Goal: Task Accomplishment & Management: Use online tool/utility

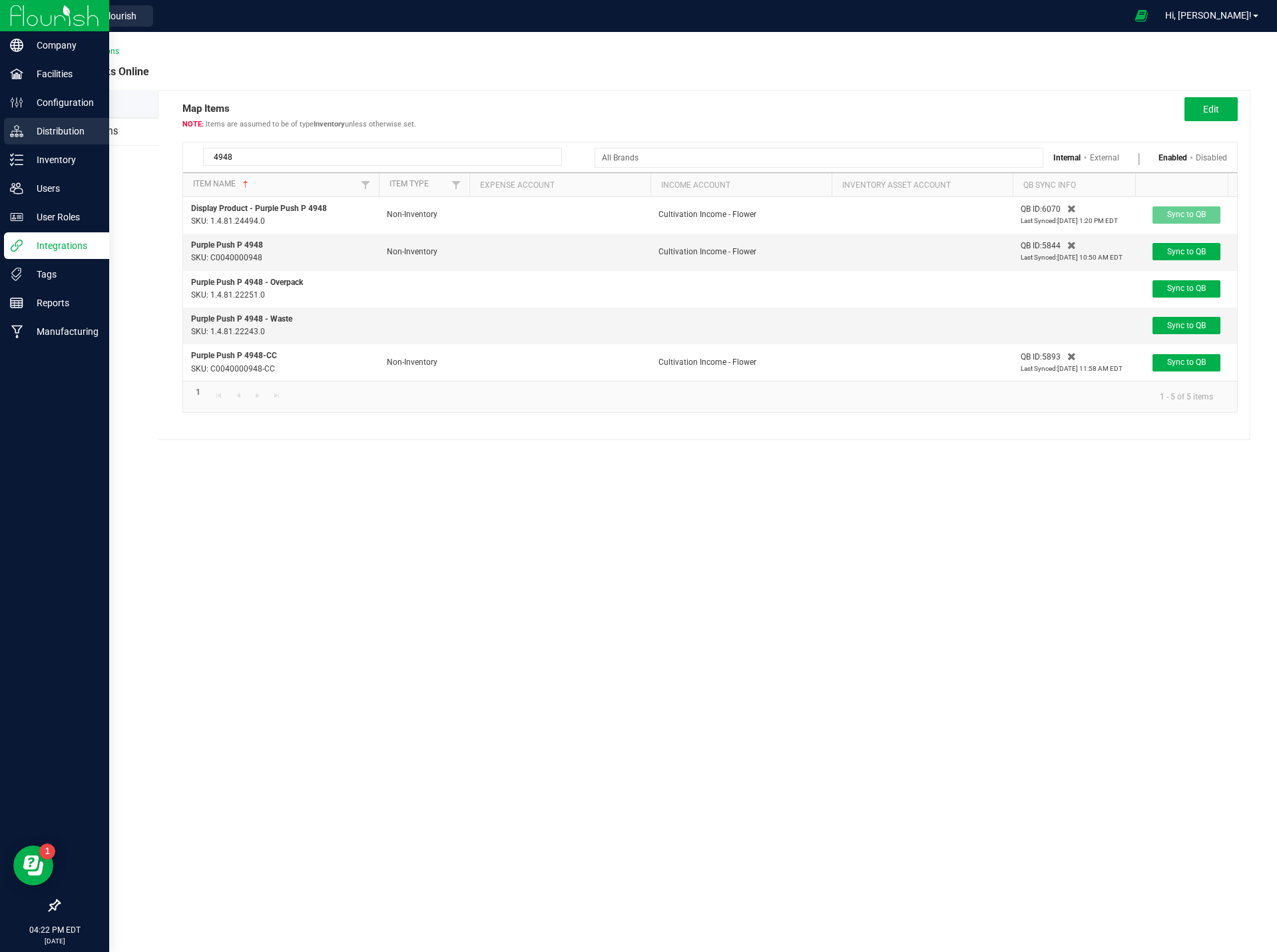
click at [49, 130] on p "Distribution" at bounding box center [63, 131] width 80 height 16
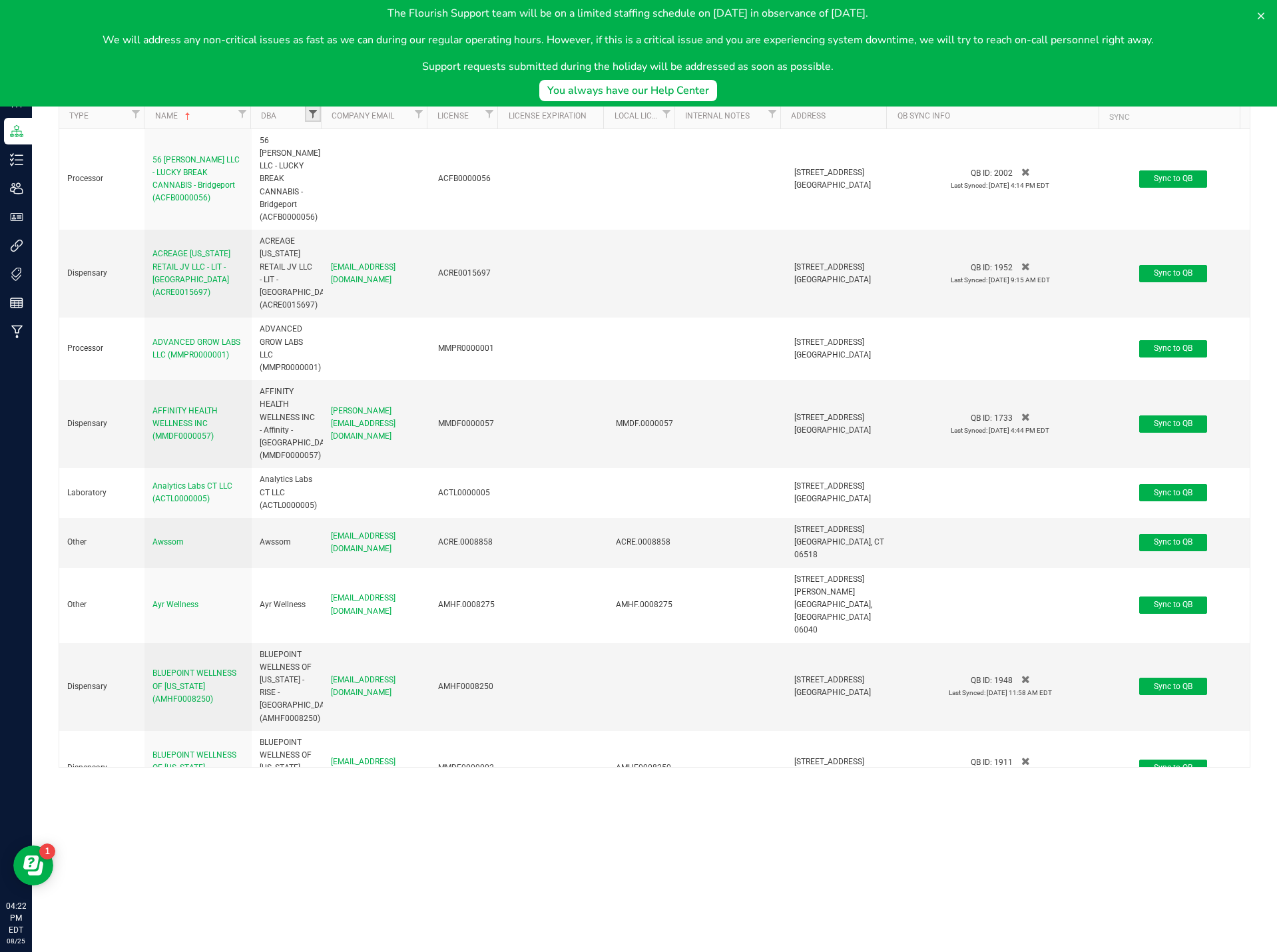
click at [308, 108] on span "Filter" at bounding box center [313, 114] width 11 height 11
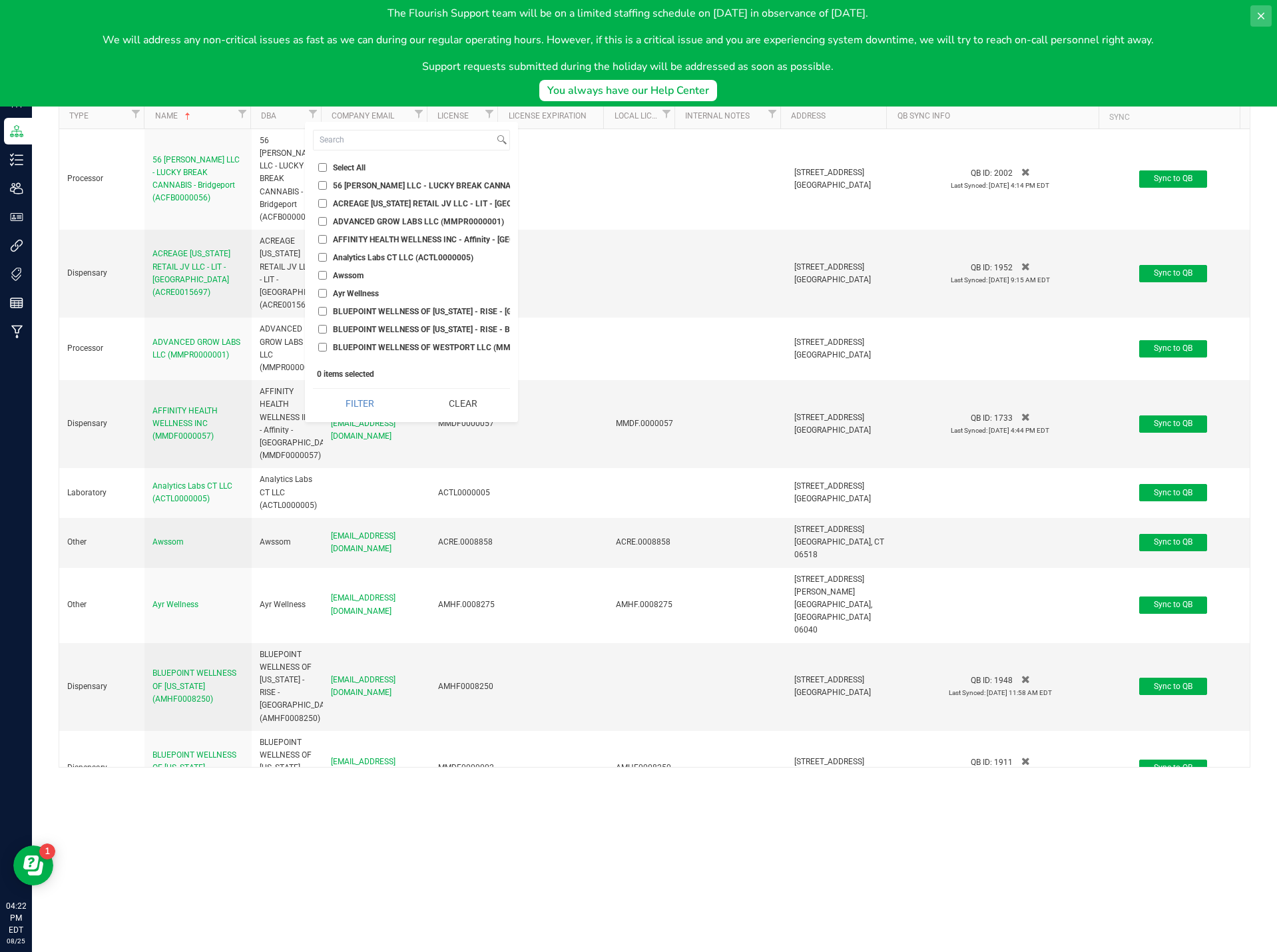
click at [1263, 14] on icon at bounding box center [1261, 16] width 7 height 7
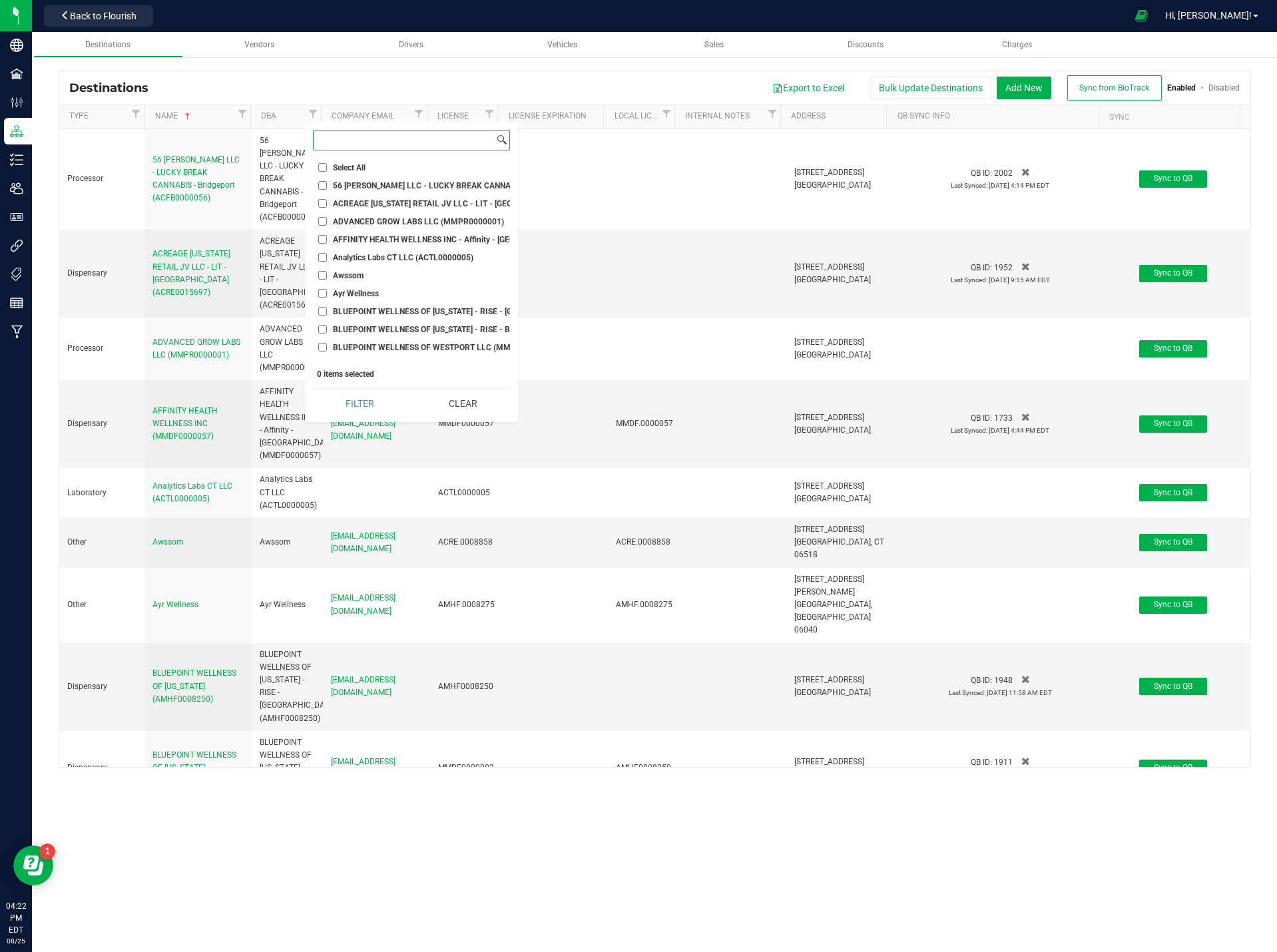
click at [352, 144] on input at bounding box center [404, 139] width 181 height 19
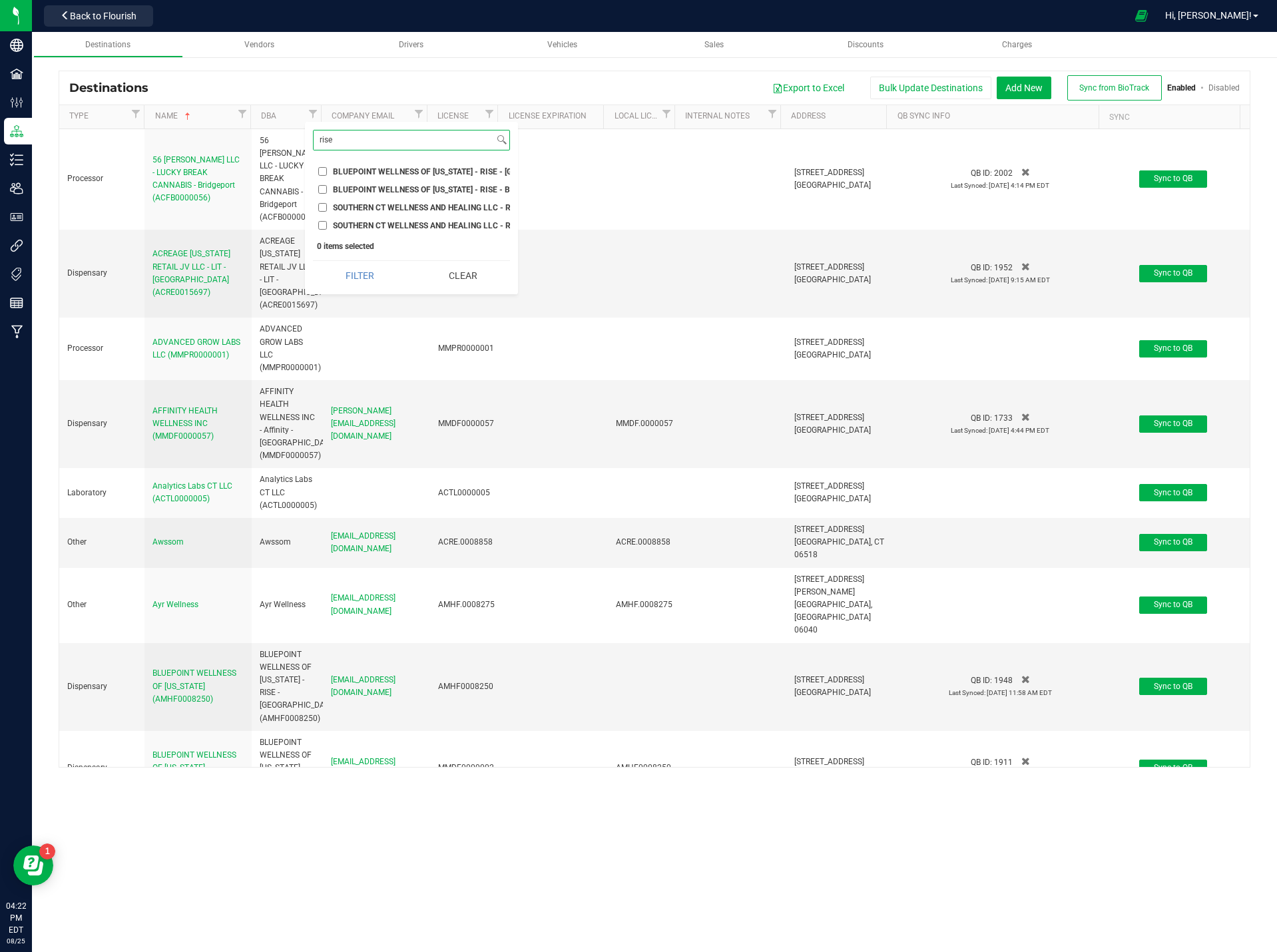
type input "rise"
click at [321, 191] on input "BLUEPOINT WELLNESS OF [US_STATE] - RISE - Branford (MMDF0000002)" at bounding box center [322, 189] width 9 height 9
checkbox input "true"
click at [326, 165] on li "BLUEPOINT WELLNESS OF [US_STATE] - RISE - [GEOGRAPHIC_DATA] (AMHF0008250)" at bounding box center [411, 171] width 197 height 14
click at [319, 171] on input "BLUEPOINT WELLNESS OF [US_STATE] - RISE - [GEOGRAPHIC_DATA] (AMHF0008250)" at bounding box center [322, 171] width 9 height 9
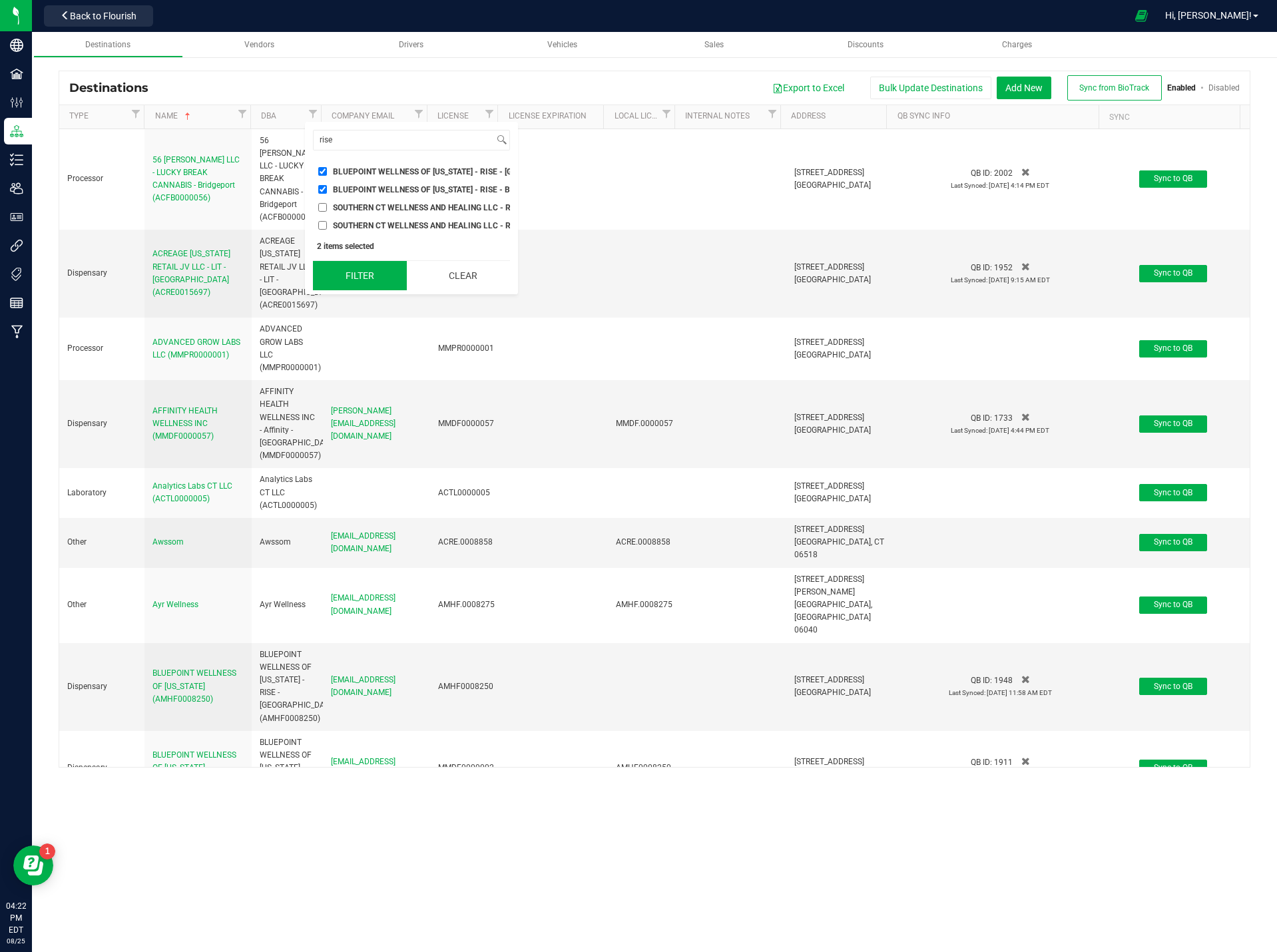
click at [370, 273] on button "Filter" at bounding box center [360, 276] width 93 height 30
checkbox input "true"
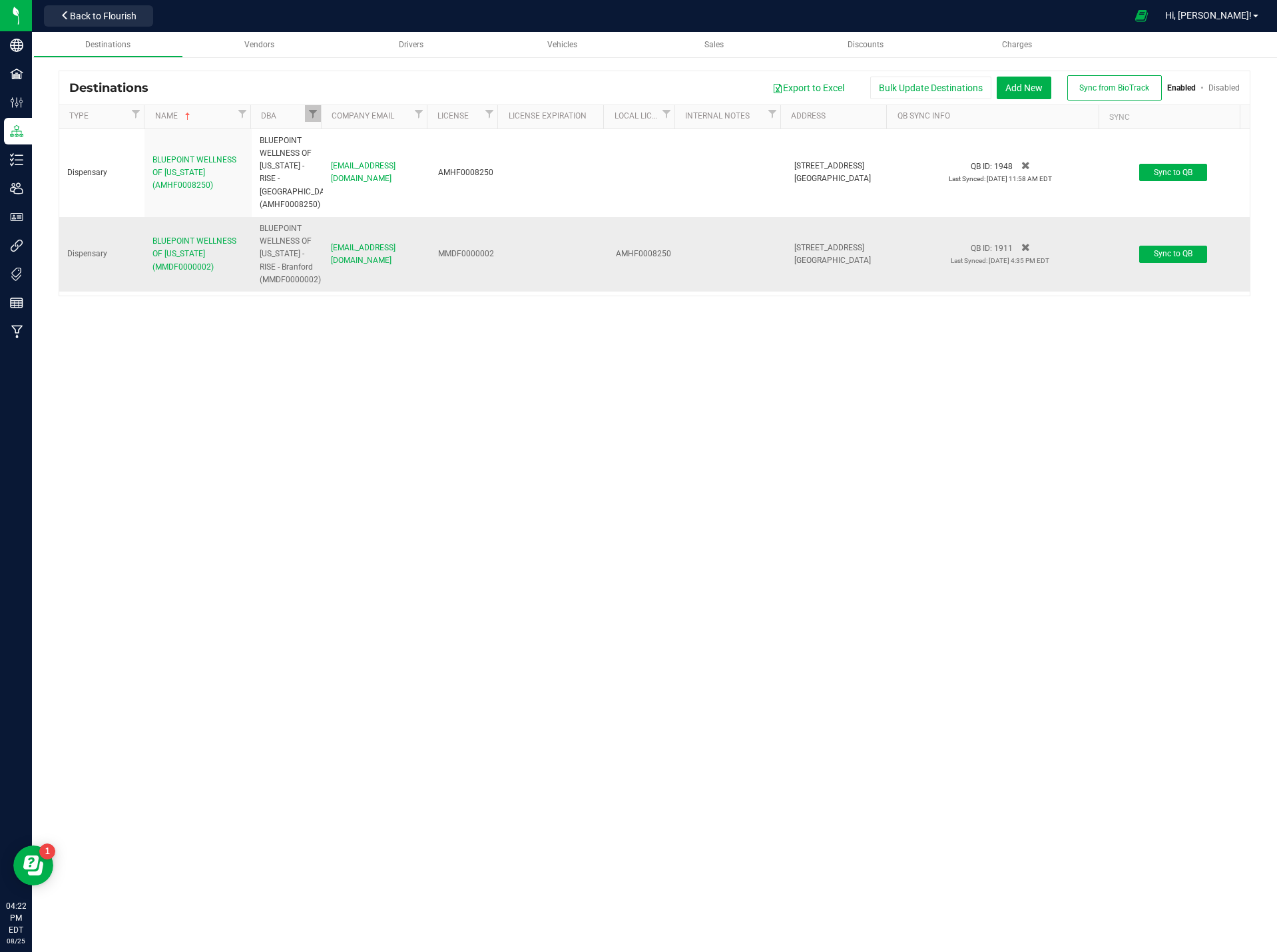
drag, startPoint x: 203, startPoint y: 277, endPoint x: 144, endPoint y: 247, distance: 66.2
click at [144, 247] on td "BLUEPOINT WELLNESS OF [US_STATE] (MMDF0000002)" at bounding box center [198, 255] width 108 height 75
copy span "BLUEPOINT WELLNESS OF [US_STATE] (MMDF0000002)"
click at [797, 249] on span "[STREET_ADDRESS]" at bounding box center [829, 248] width 70 height 9
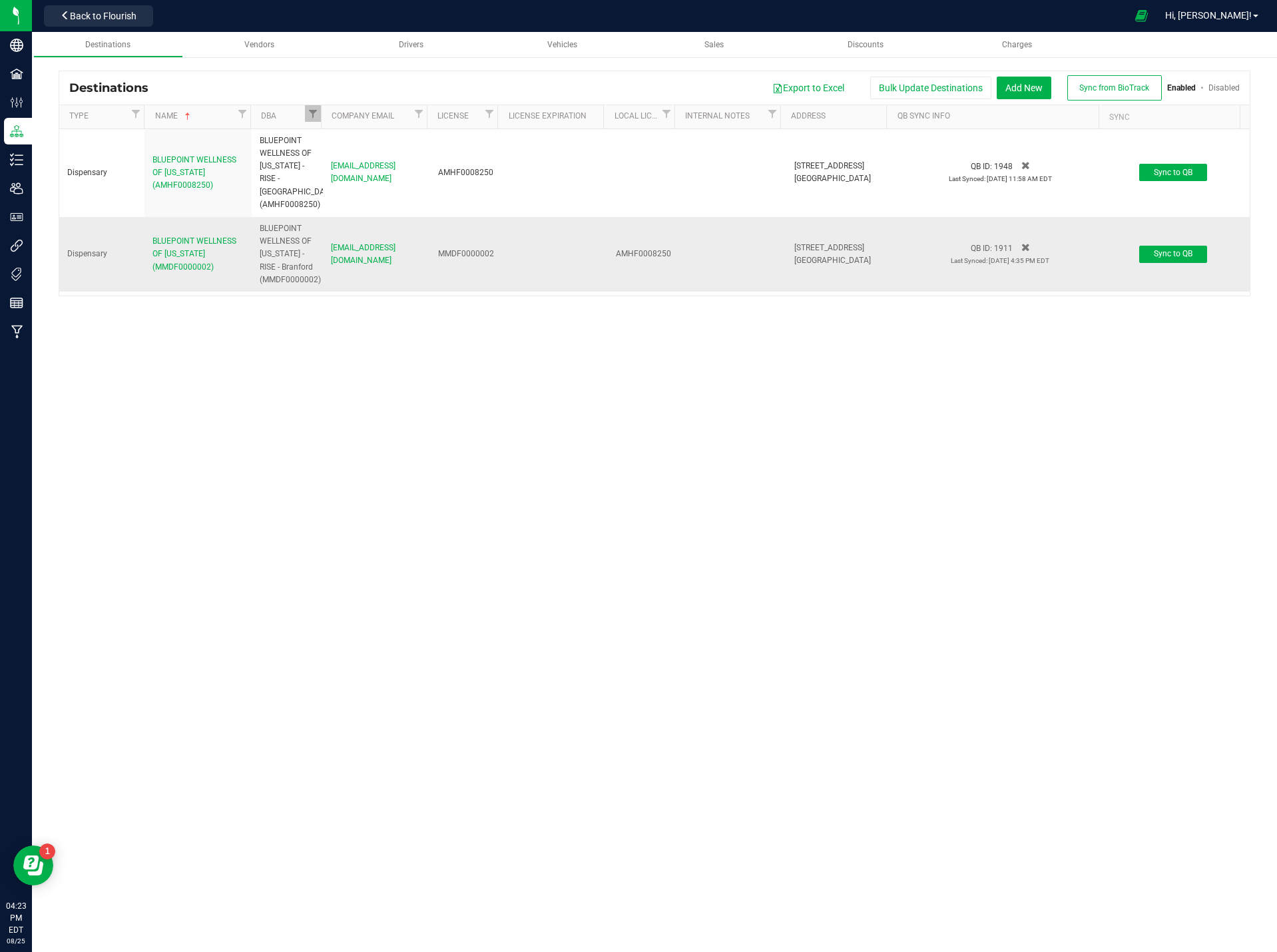
click at [797, 249] on span "[STREET_ADDRESS]" at bounding box center [829, 248] width 70 height 9
copy span "[STREET_ADDRESS]"
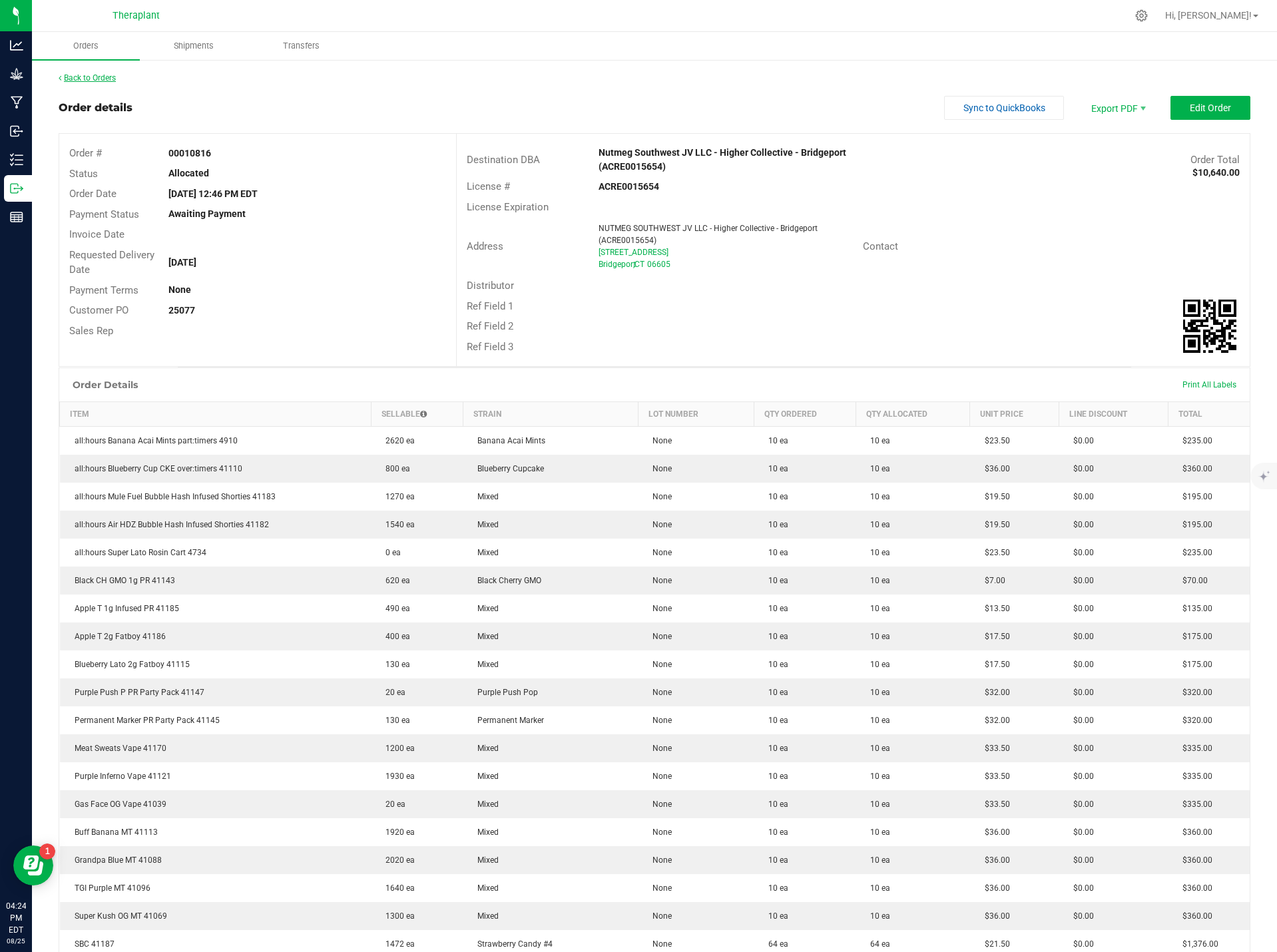
click at [79, 77] on link "Back to Orders" at bounding box center [86, 78] width 57 height 9
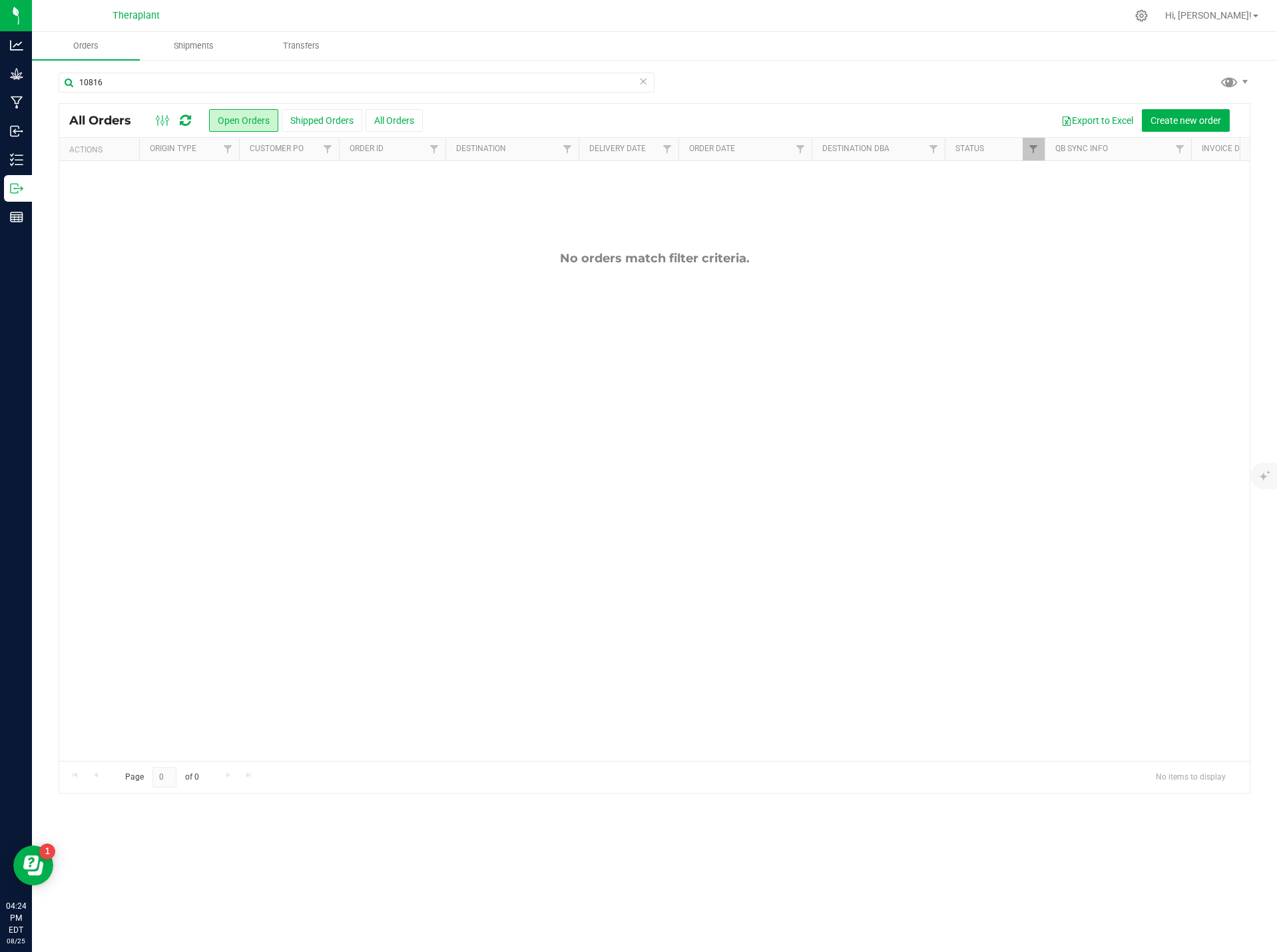
click at [640, 80] on icon at bounding box center [644, 80] width 9 height 16
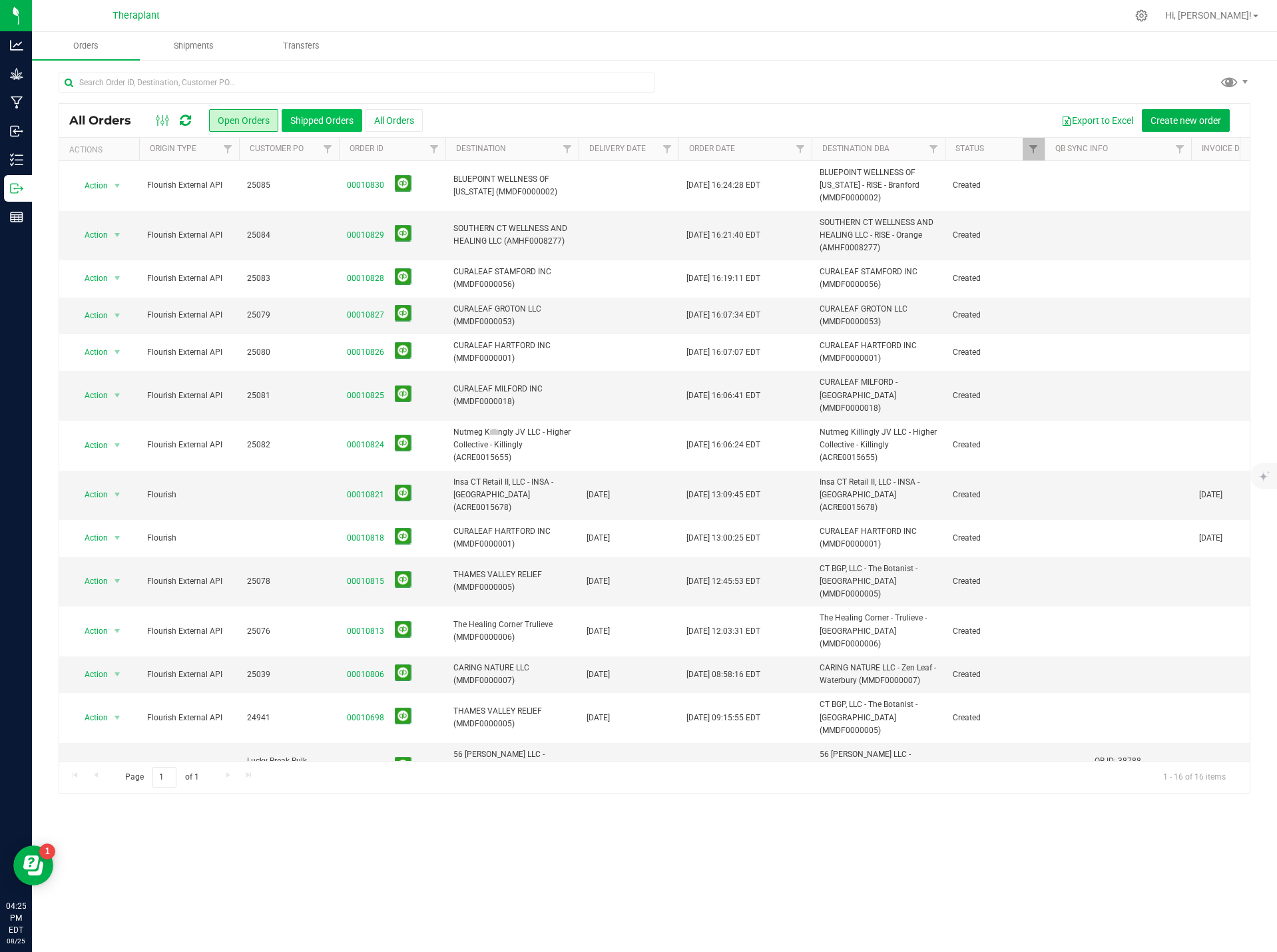
click at [314, 125] on button "Shipped Orders" at bounding box center [321, 120] width 80 height 23
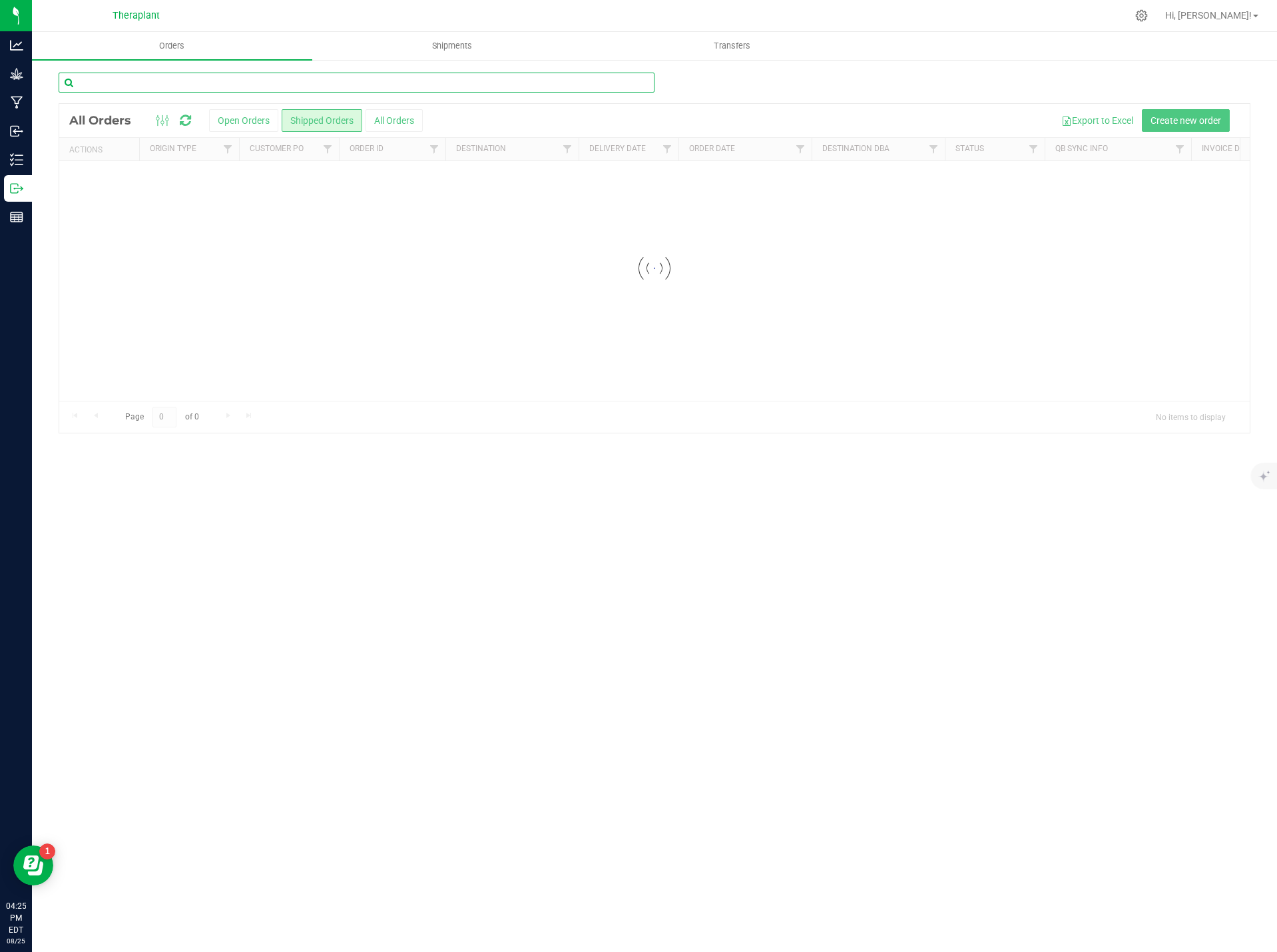
click at [214, 82] on input "text" at bounding box center [356, 83] width 596 height 20
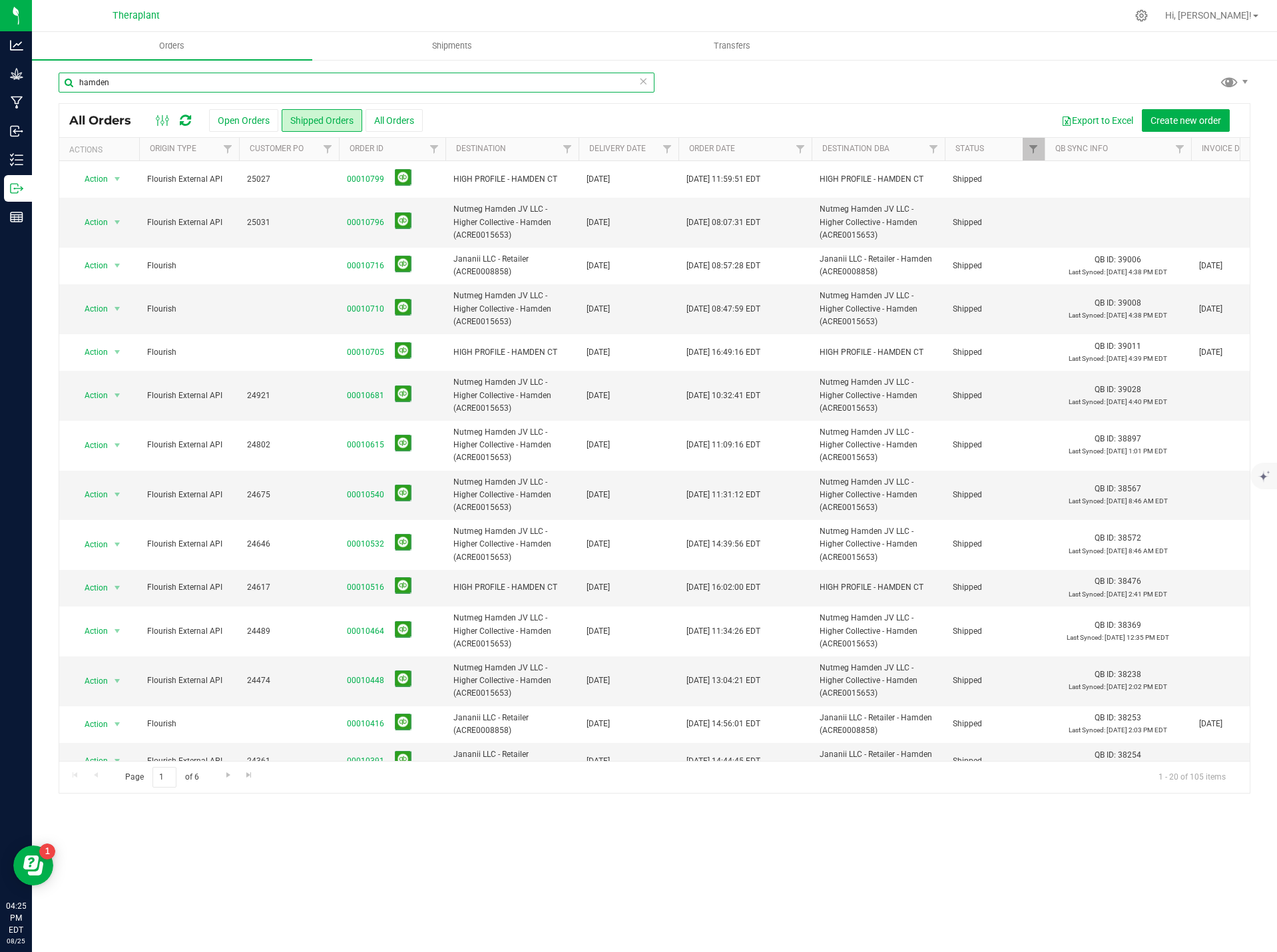
type input "hamden"
click at [651, 79] on input "hamden" at bounding box center [356, 83] width 596 height 20
click at [647, 79] on input "hamden" at bounding box center [356, 83] width 596 height 20
click at [643, 86] on icon at bounding box center [644, 80] width 9 height 16
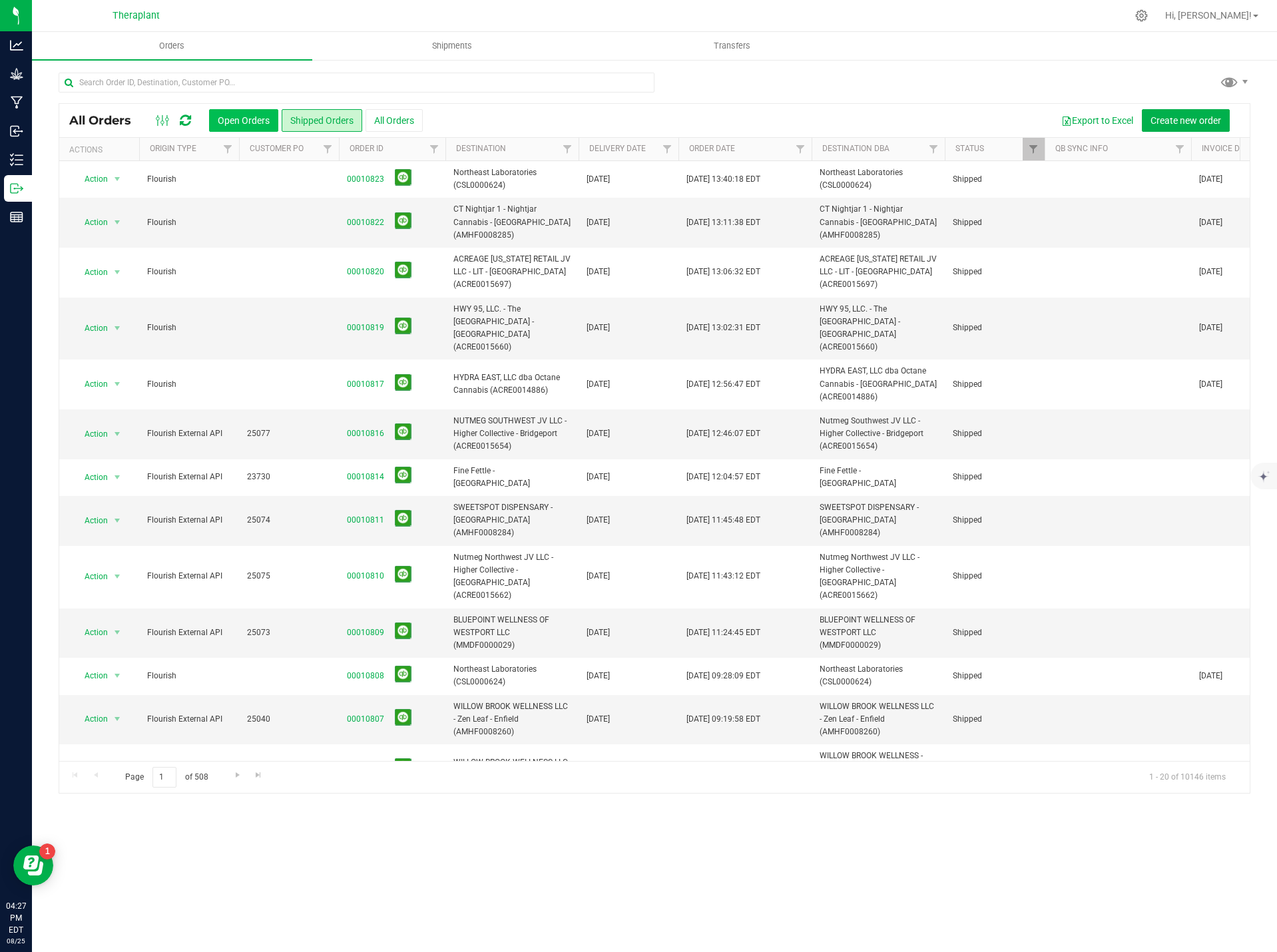
click at [249, 126] on button "Open Orders" at bounding box center [243, 120] width 69 height 23
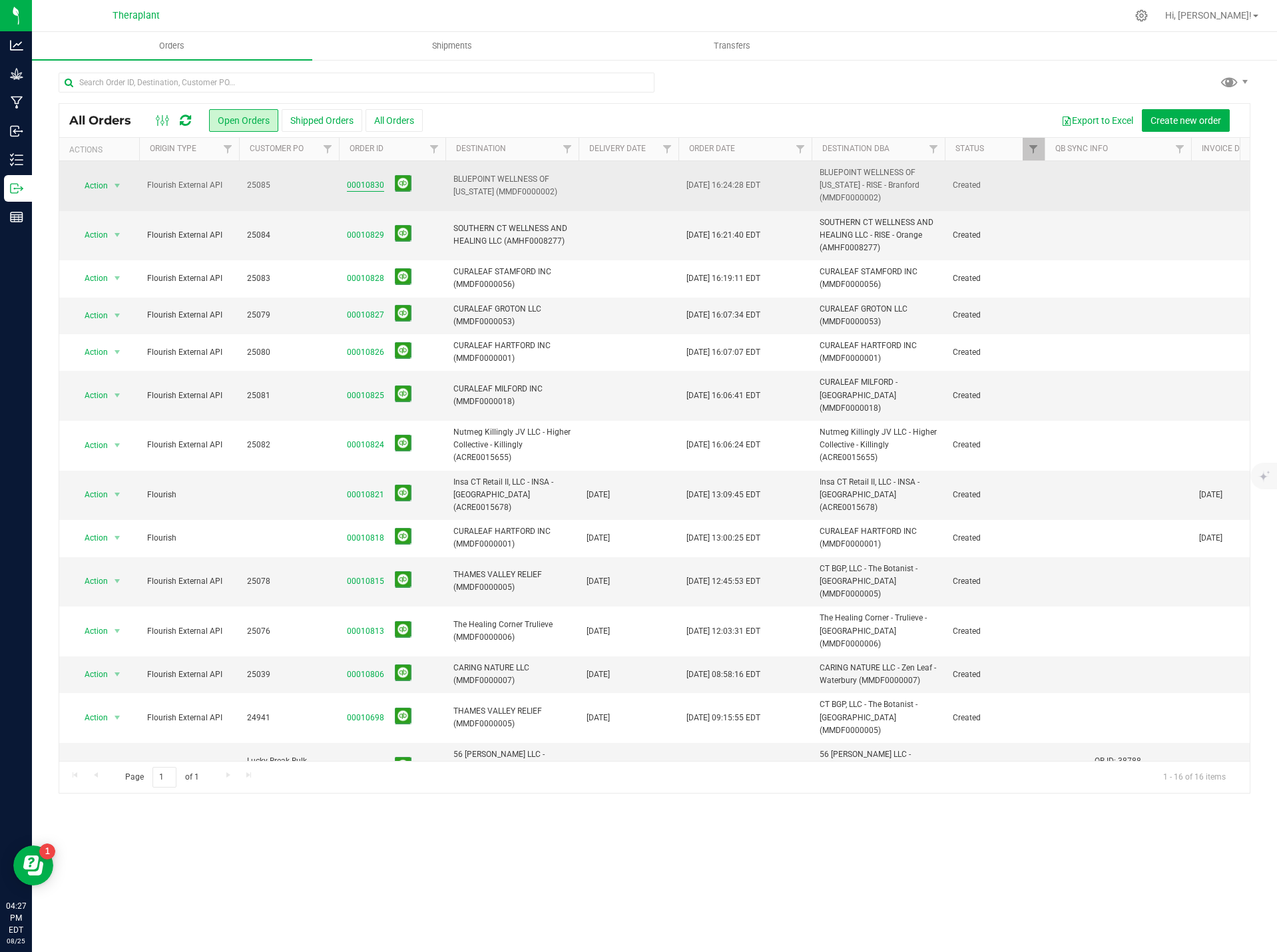
click at [350, 189] on link "00010830" at bounding box center [365, 185] width 37 height 12
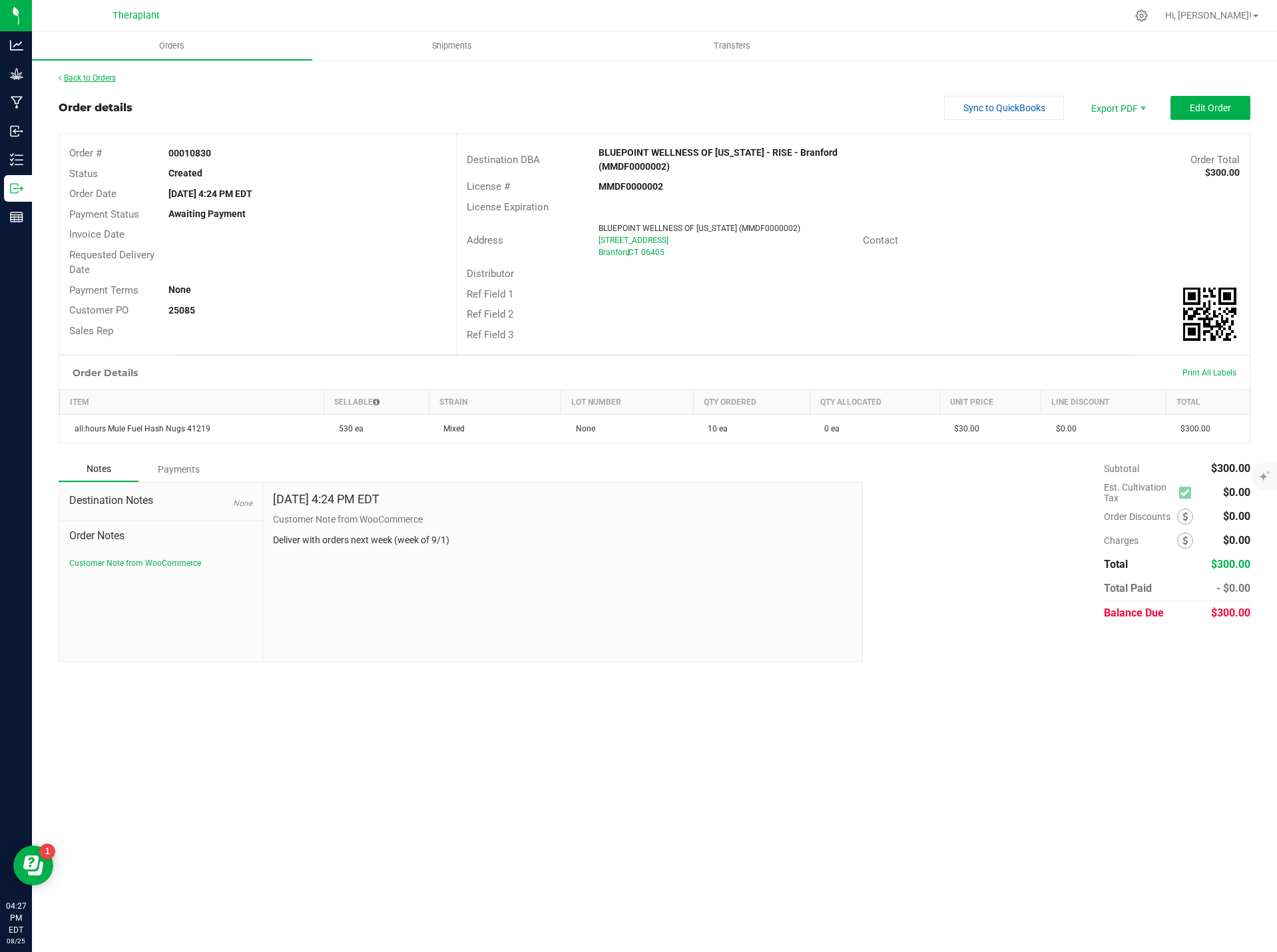
click at [102, 78] on link "Back to Orders" at bounding box center [86, 78] width 57 height 9
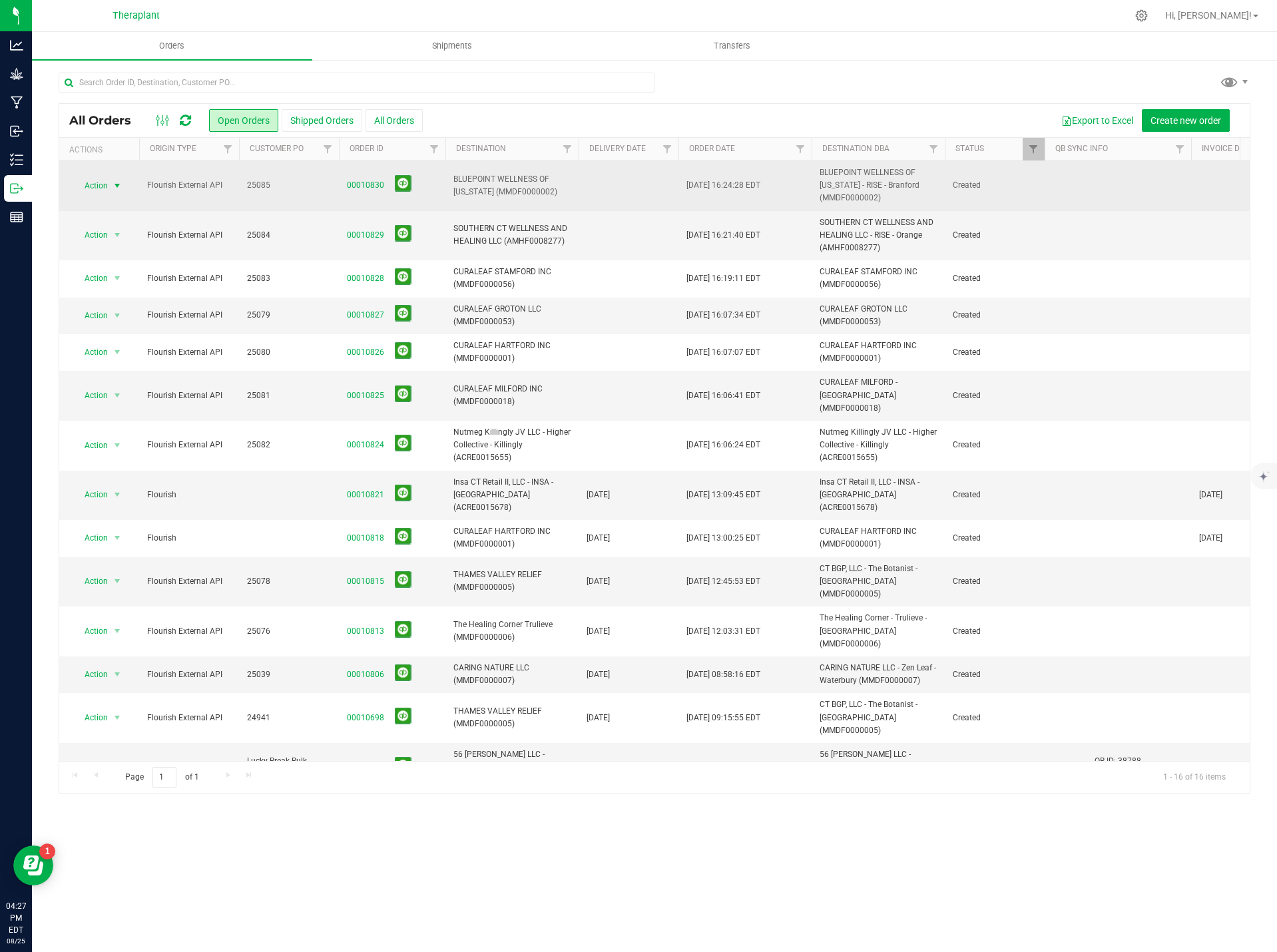
click at [102, 185] on span "Action" at bounding box center [90, 185] width 36 height 19
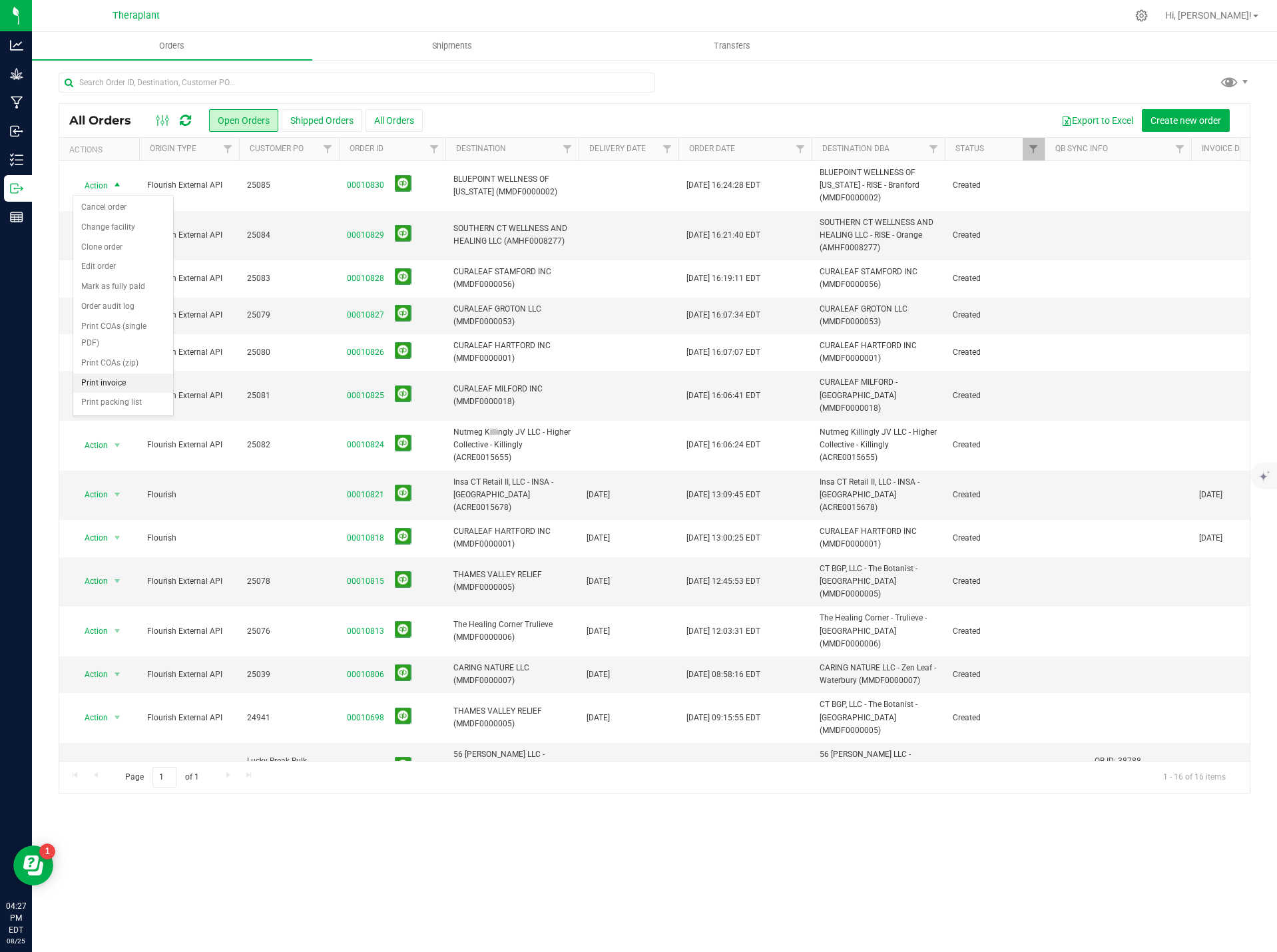
click at [119, 379] on li "Print invoice" at bounding box center [123, 383] width 100 height 20
click at [107, 240] on span "Action" at bounding box center [90, 235] width 36 height 19
click at [121, 432] on li "Print invoice" at bounding box center [123, 433] width 100 height 20
click at [116, 232] on span "select" at bounding box center [118, 235] width 11 height 11
click at [119, 425] on li "Print invoice" at bounding box center [123, 433] width 100 height 20
